Goal: Task Accomplishment & Management: Use online tool/utility

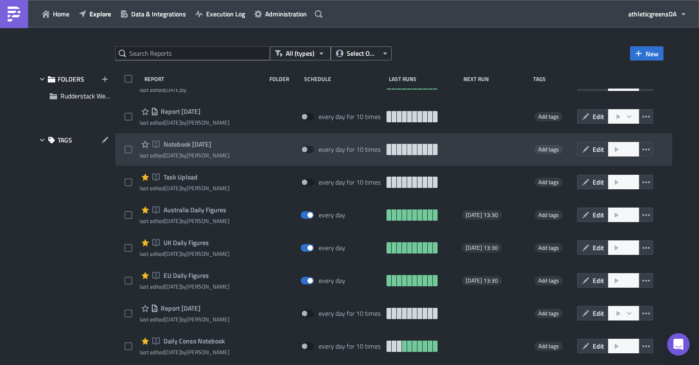
scroll to position [22, 0]
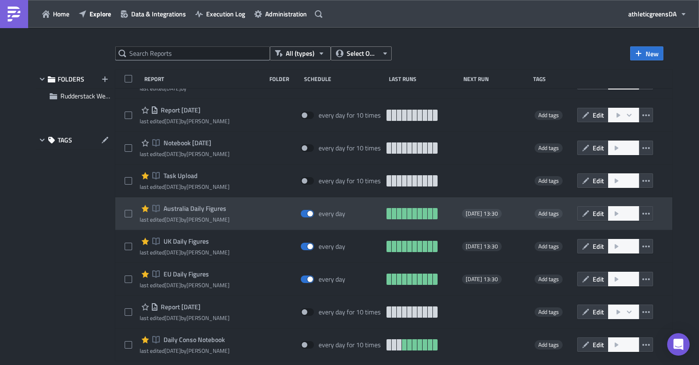
click at [198, 211] on span "Australia Daily Figures" at bounding box center [193, 208] width 65 height 8
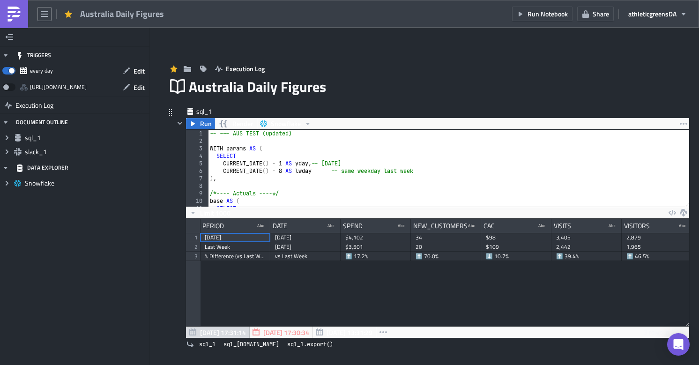
scroll to position [107, 503]
click at [229, 145] on div "-- --- AUS TEST (updated) WITH params AS ( SELECT CURRENT_DATE ( ) - 1 AS yday …" at bounding box center [448, 176] width 481 height 92
type textarea "END;"
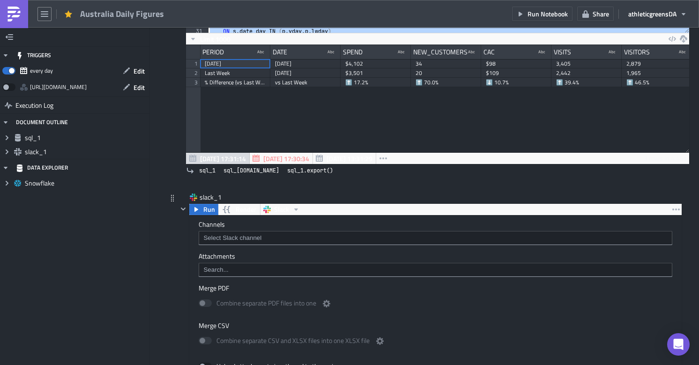
scroll to position [172, 0]
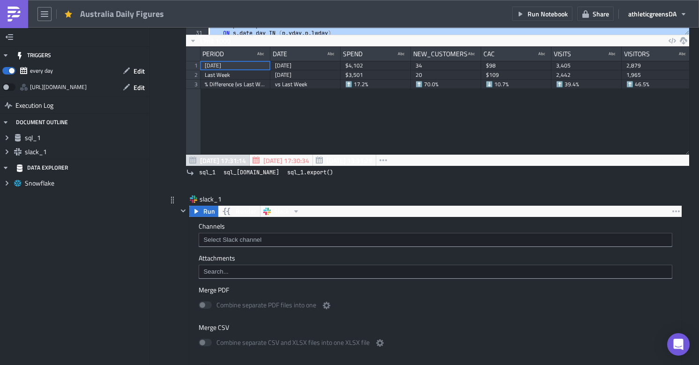
click at [223, 239] on input at bounding box center [435, 239] width 468 height 9
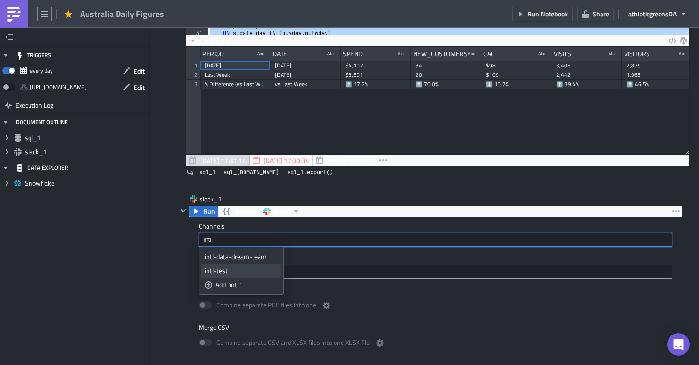
type input "intl"
click at [217, 268] on div "intl-test" at bounding box center [241, 270] width 73 height 9
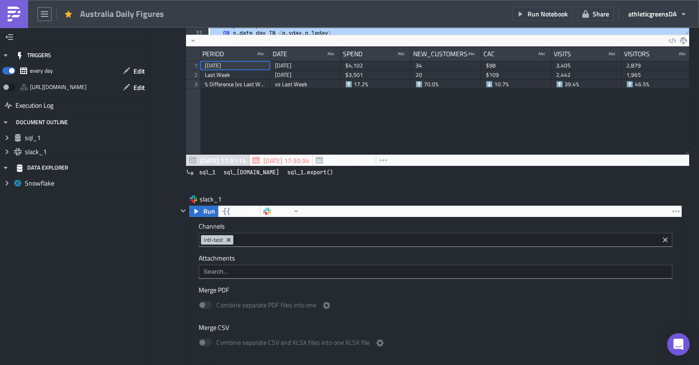
click at [165, 234] on div "Execution Log Australia Daily Figures sql_1 Run Render Snowflake END; 21 22 23 …" at bounding box center [424, 298] width 534 height 854
click at [209, 216] on span "Run" at bounding box center [209, 211] width 12 height 11
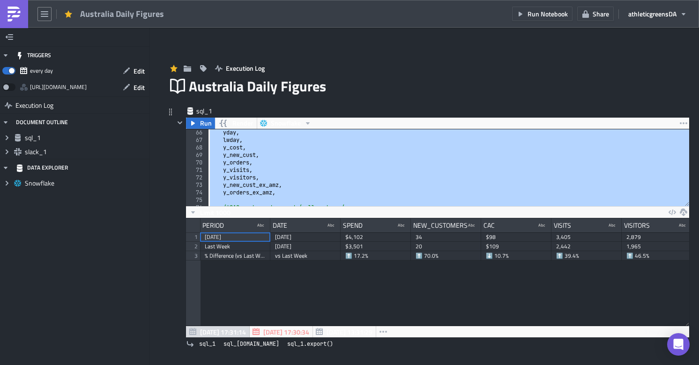
scroll to position [698, 0]
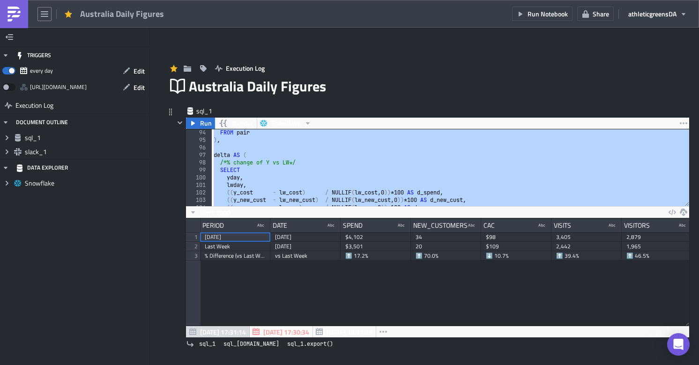
click at [171, 219] on div "sql_1 Run Render Snowflake END; 94 95 96 97 98 99 100 101 102 103 104 105 106 F…" at bounding box center [424, 236] width 515 height 260
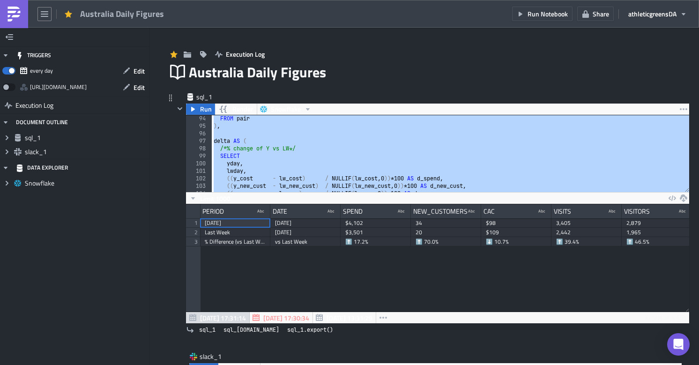
scroll to position [21, 0]
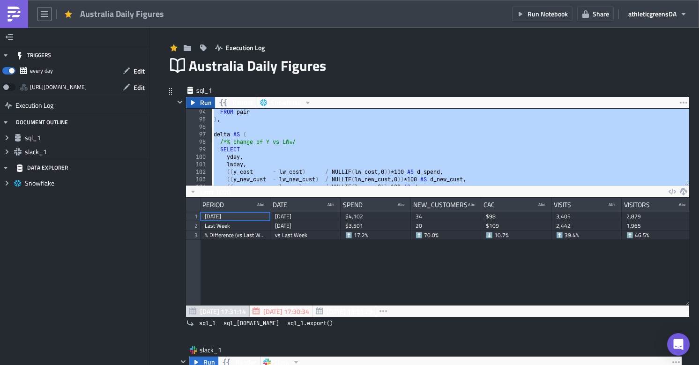
click at [208, 103] on span "Run" at bounding box center [206, 102] width 12 height 11
click at [129, 75] on button "Edit" at bounding box center [133, 71] width 31 height 15
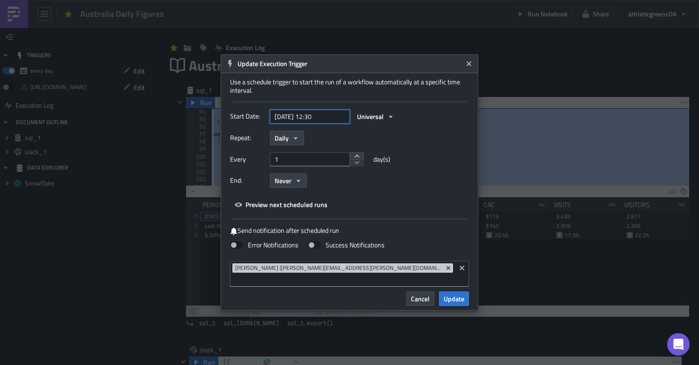
select select "8"
select select "2025"
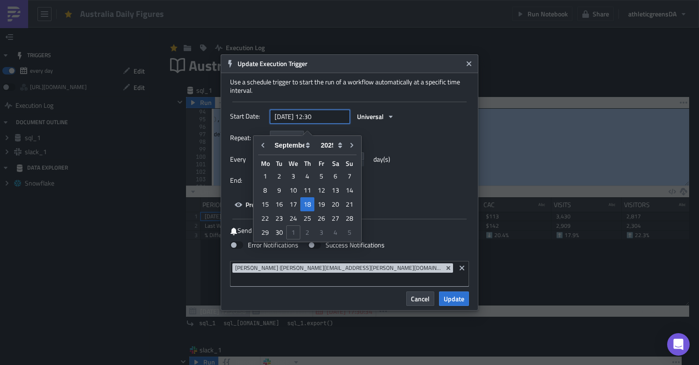
drag, startPoint x: 329, startPoint y: 122, endPoint x: 312, endPoint y: 121, distance: 16.9
click at [312, 121] on input "2025-09-18 12:30" at bounding box center [310, 117] width 80 height 14
type input "2025-09-18 17:30"
click at [356, 95] on div "Use a schedule trigger to start the run of a workflow automatically at a specif…" at bounding box center [349, 86] width 239 height 17
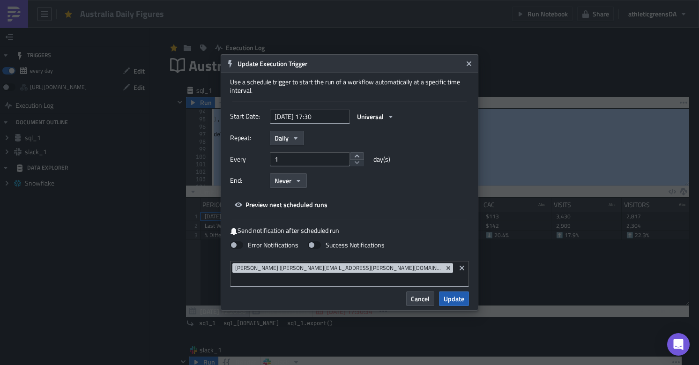
click at [448, 294] on span "Update" at bounding box center [454, 299] width 21 height 10
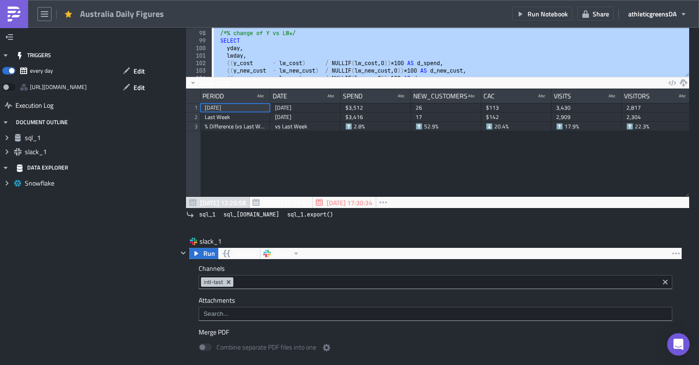
scroll to position [284, 0]
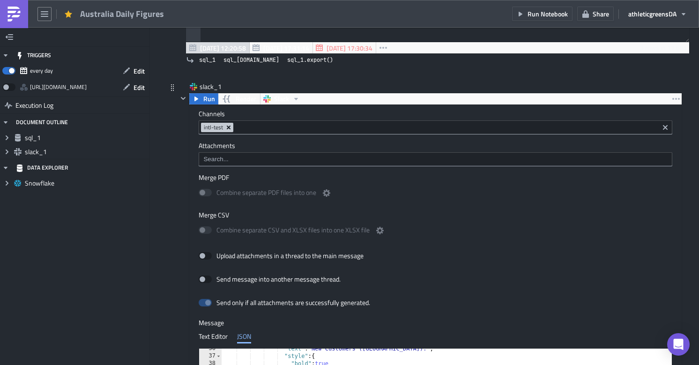
click at [229, 127] on icon "Remove Tag" at bounding box center [228, 127] width 7 height 7
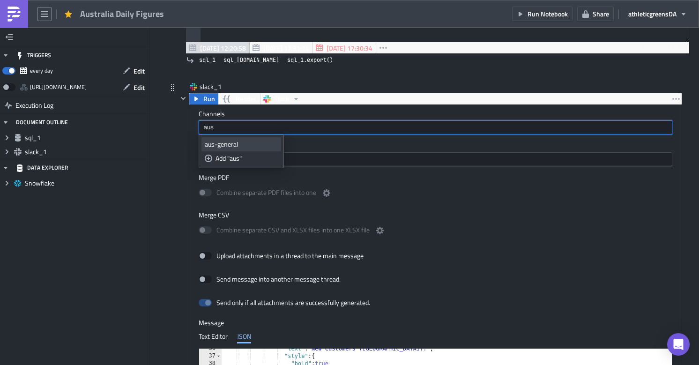
type input "aus"
click at [225, 144] on div "aus-general" at bounding box center [241, 144] width 73 height 9
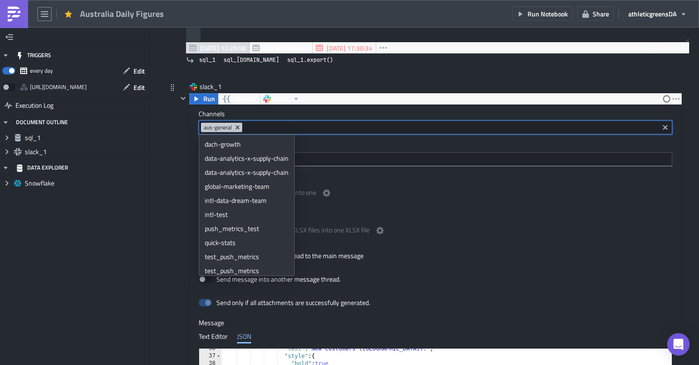
click at [201, 121] on div "aus-general" at bounding box center [436, 127] width 474 height 14
click at [181, 126] on div at bounding box center [183, 313] width 11 height 440
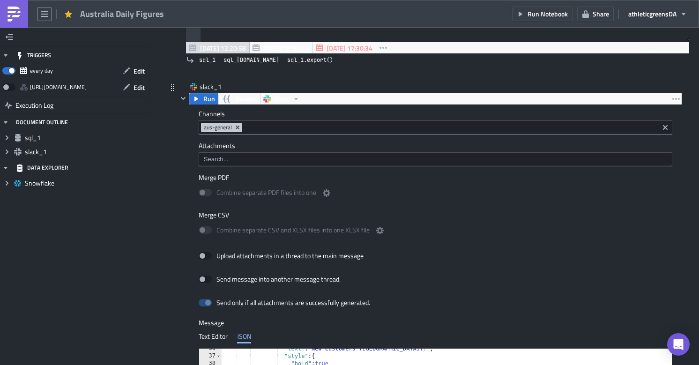
scroll to position [0, 0]
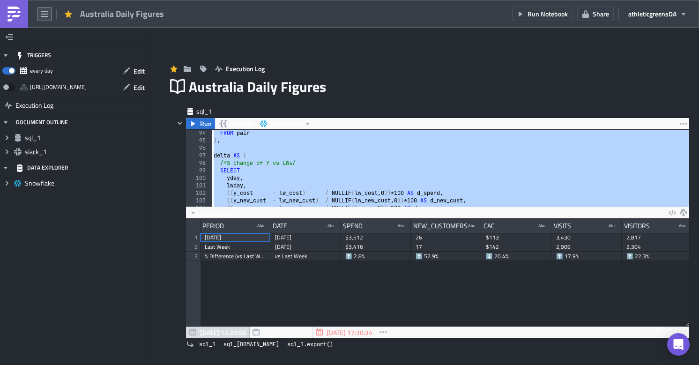
click at [44, 14] on icon "button" at bounding box center [44, 14] width 7 height 6
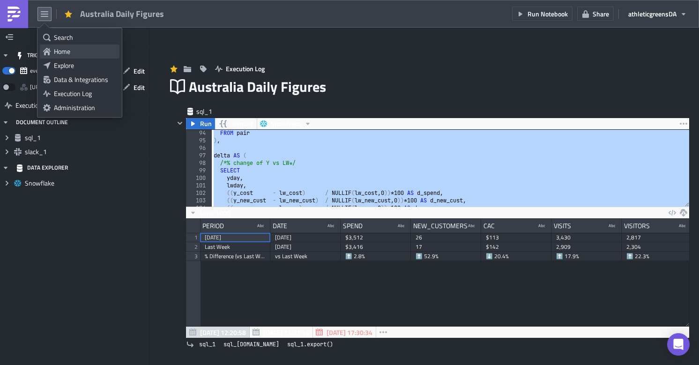
click at [70, 50] on div "Home" at bounding box center [85, 51] width 62 height 9
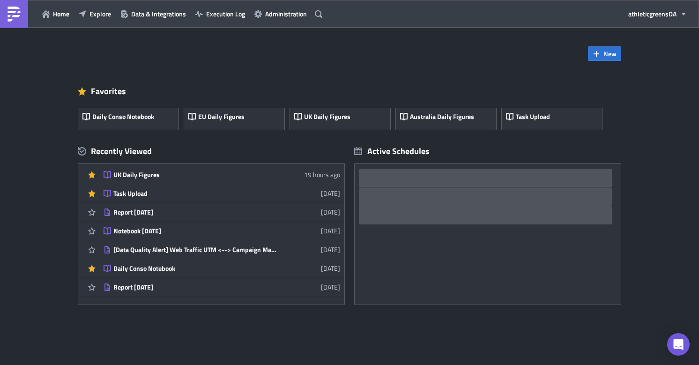
scroll to position [10, 0]
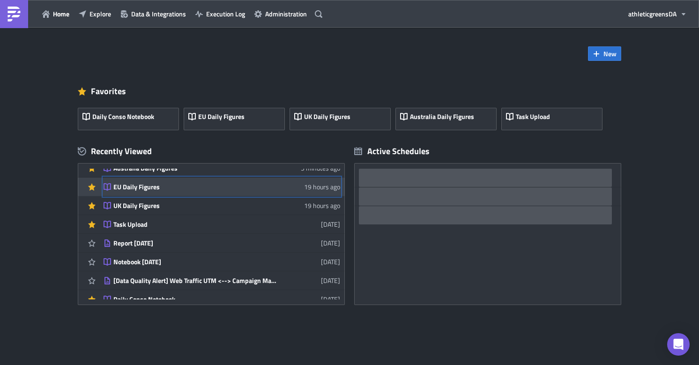
click at [238, 191] on div "EU Daily Figures" at bounding box center [195, 187] width 164 height 8
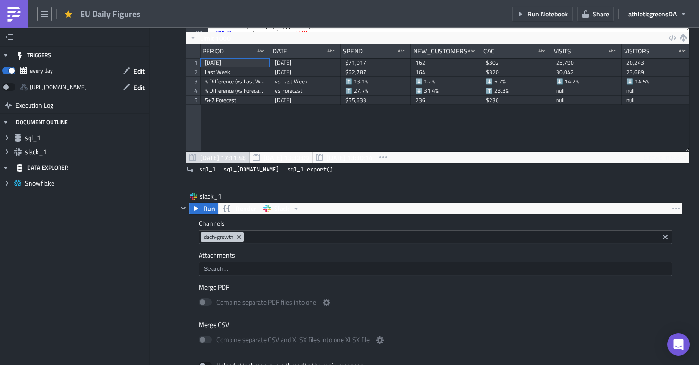
scroll to position [175, 0]
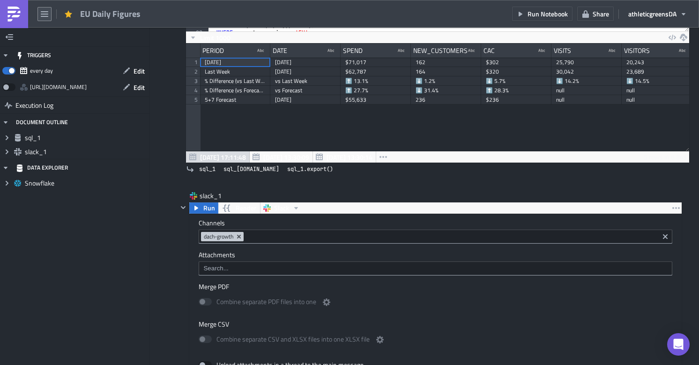
click at [45, 14] on icon "button" at bounding box center [44, 14] width 7 height 6
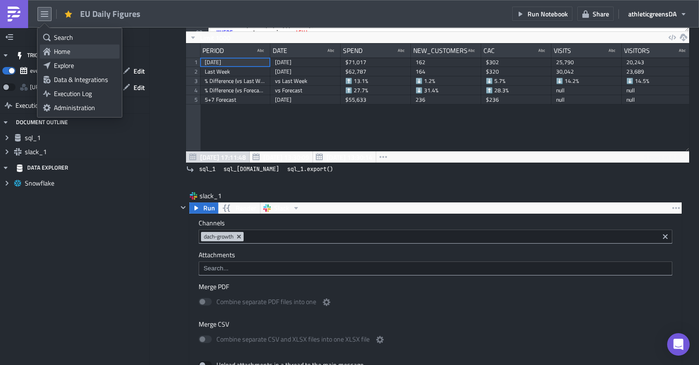
click at [56, 52] on div "Home" at bounding box center [85, 51] width 62 height 9
